Goal: Browse casually

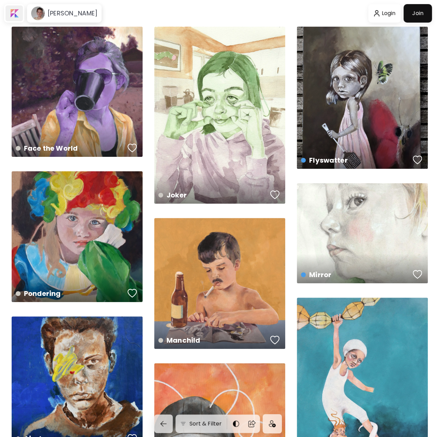
click at [15, 17] on div at bounding box center [13, 13] width 17 height 16
click at [16, 18] on div at bounding box center [13, 13] width 17 height 16
